Goal: Communication & Community: Ask a question

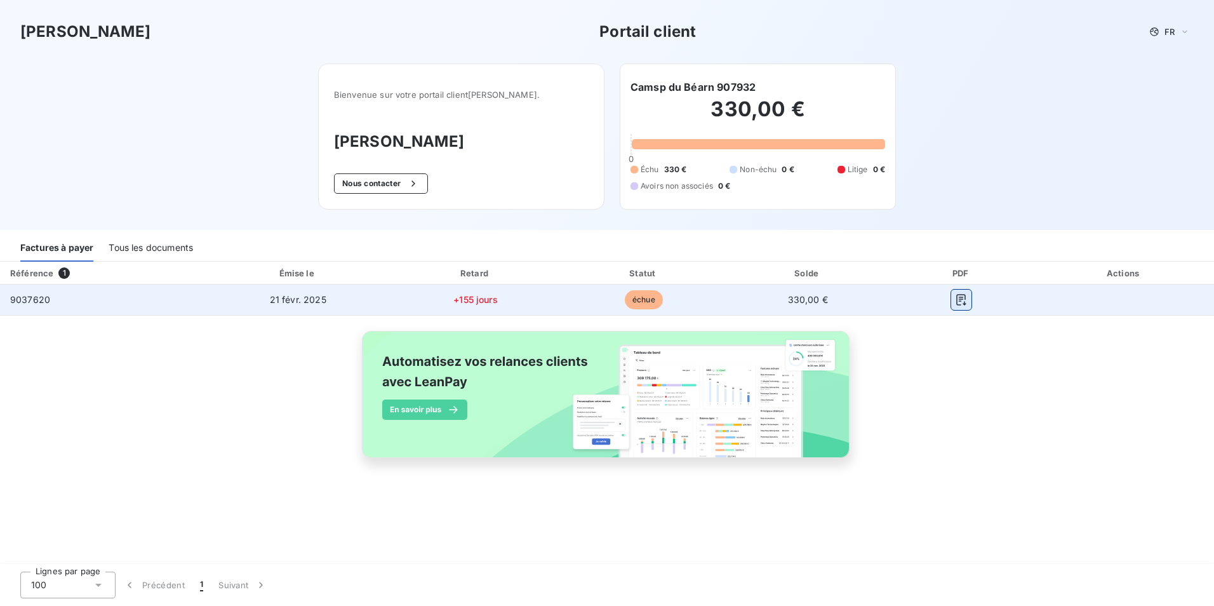
click at [962, 302] on icon "button" at bounding box center [961, 299] width 13 height 13
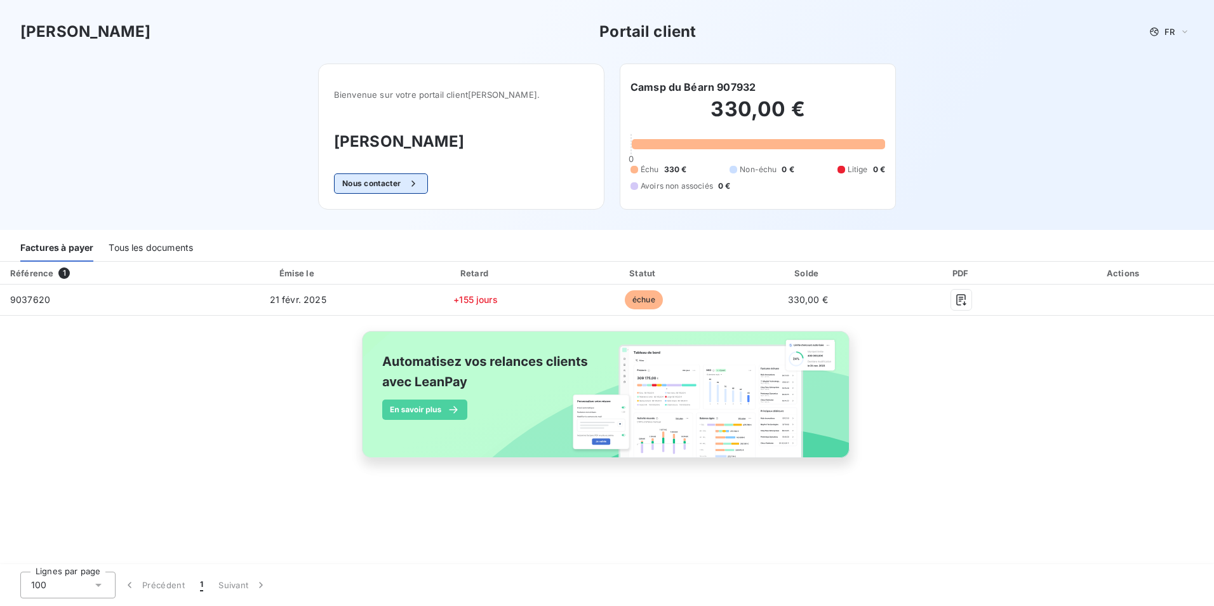
click at [380, 184] on button "Nous contacter" at bounding box center [381, 183] width 94 height 20
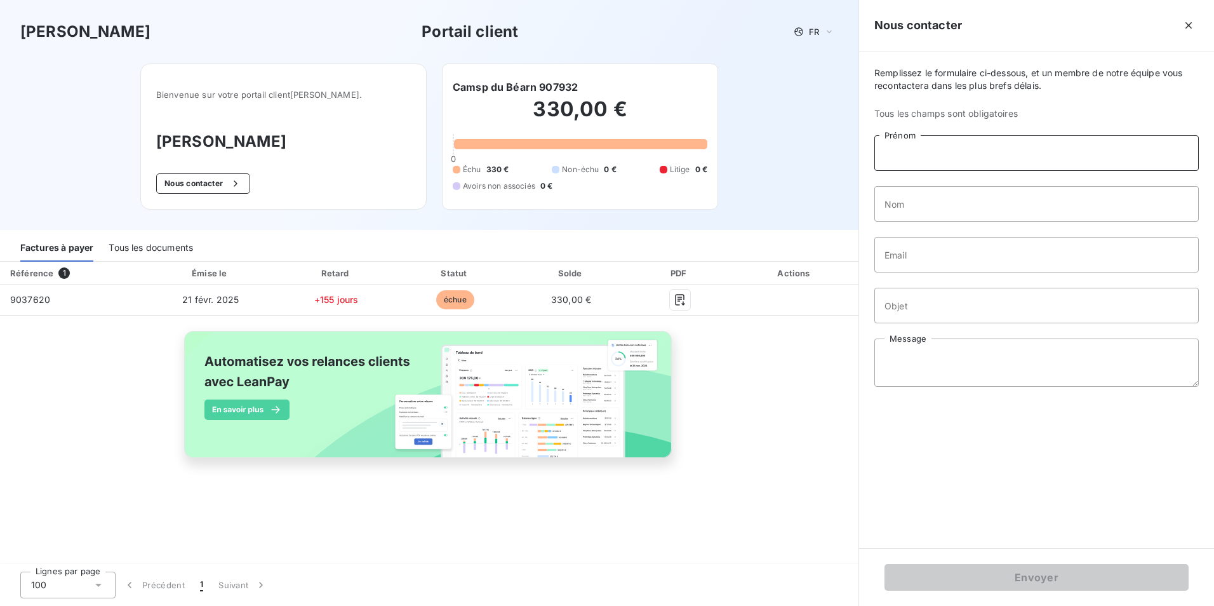
click at [950, 152] on input "Prénom" at bounding box center [1036, 153] width 324 height 36
type input "[PERSON_NAME]"
type input "MASSON"
type input "[EMAIL_ADDRESS][DOMAIN_NAME]"
click at [913, 308] on input "Objet" at bounding box center [1036, 306] width 324 height 36
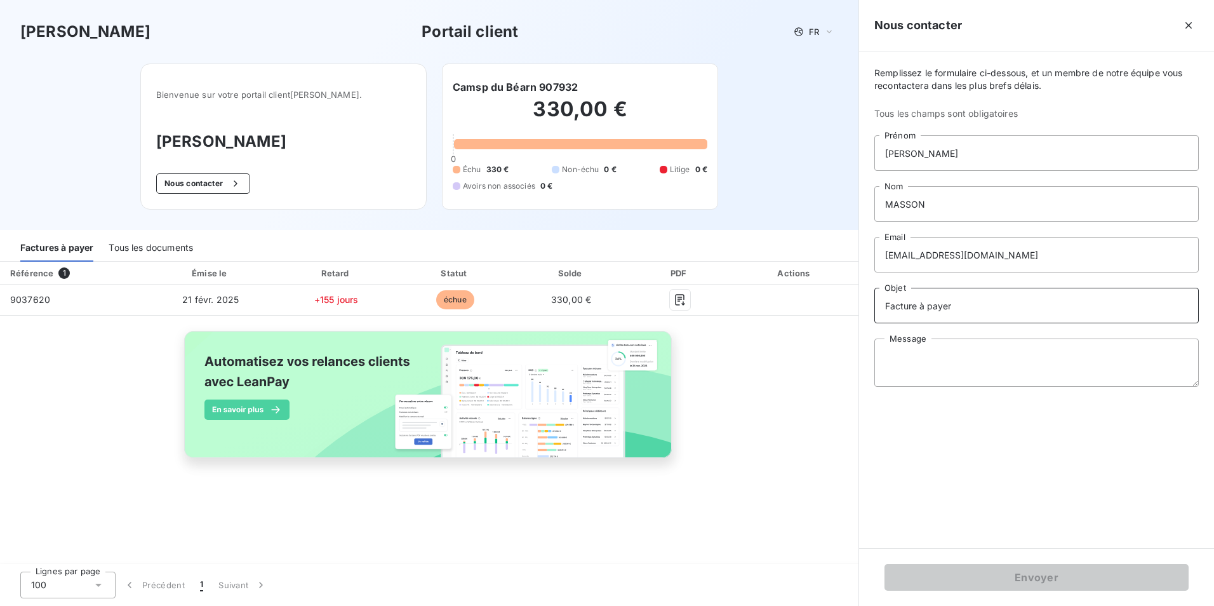
type input "Facture à payer"
click at [911, 348] on textarea "Message" at bounding box center [1036, 362] width 324 height 48
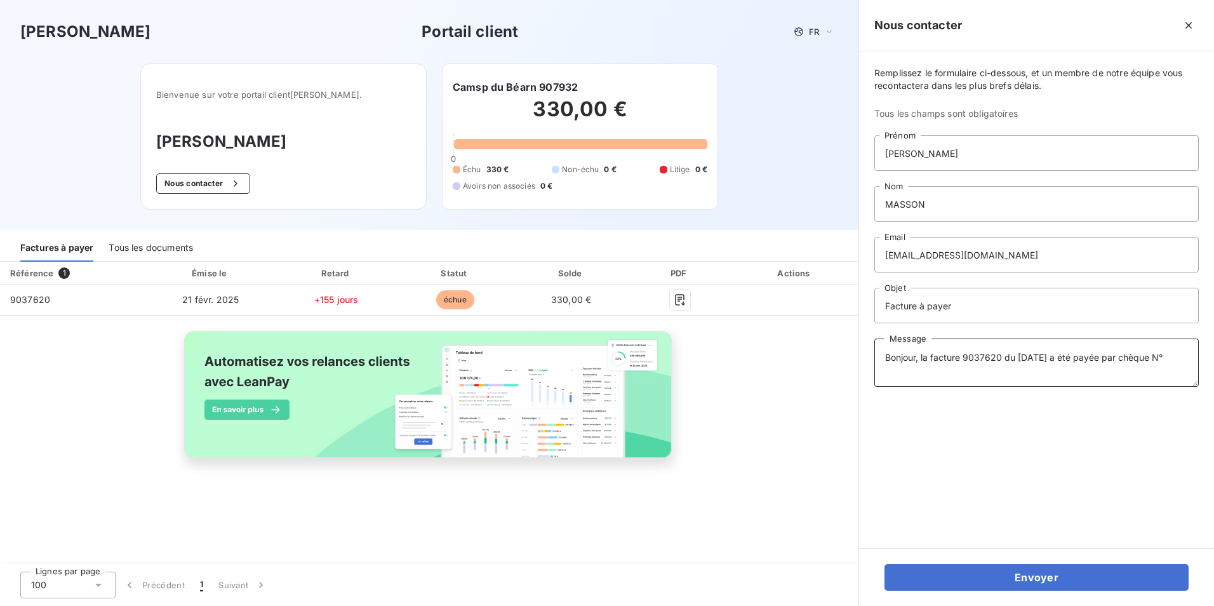
paste textarea "3252905"
drag, startPoint x: 1008, startPoint y: 367, endPoint x: 935, endPoint y: 367, distance: 73.0
click at [935, 367] on textarea "Bonjour, la facture 9037620 du [DATE] a été payée par chèque N°3252905 le [DATE]" at bounding box center [1036, 362] width 324 height 48
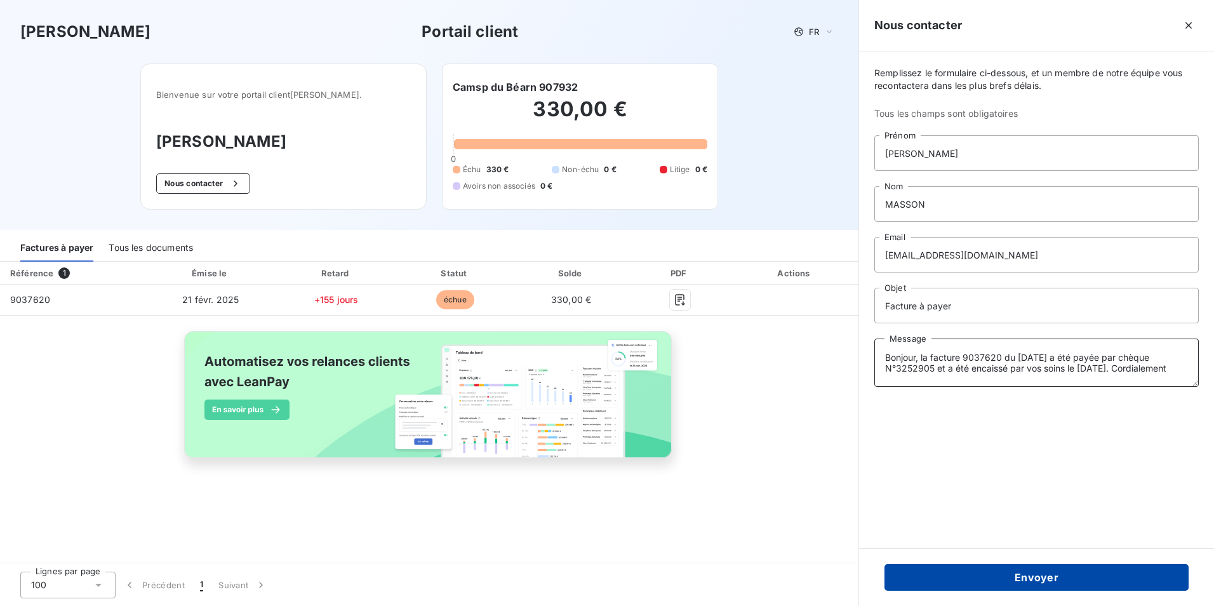
type textarea "Bonjour, la facture 9037620 du [DATE] a été payée par chèque N°3252905 et a été…"
click at [931, 575] on button "Envoyer" at bounding box center [1036, 577] width 304 height 27
